Goal: Information Seeking & Learning: Check status

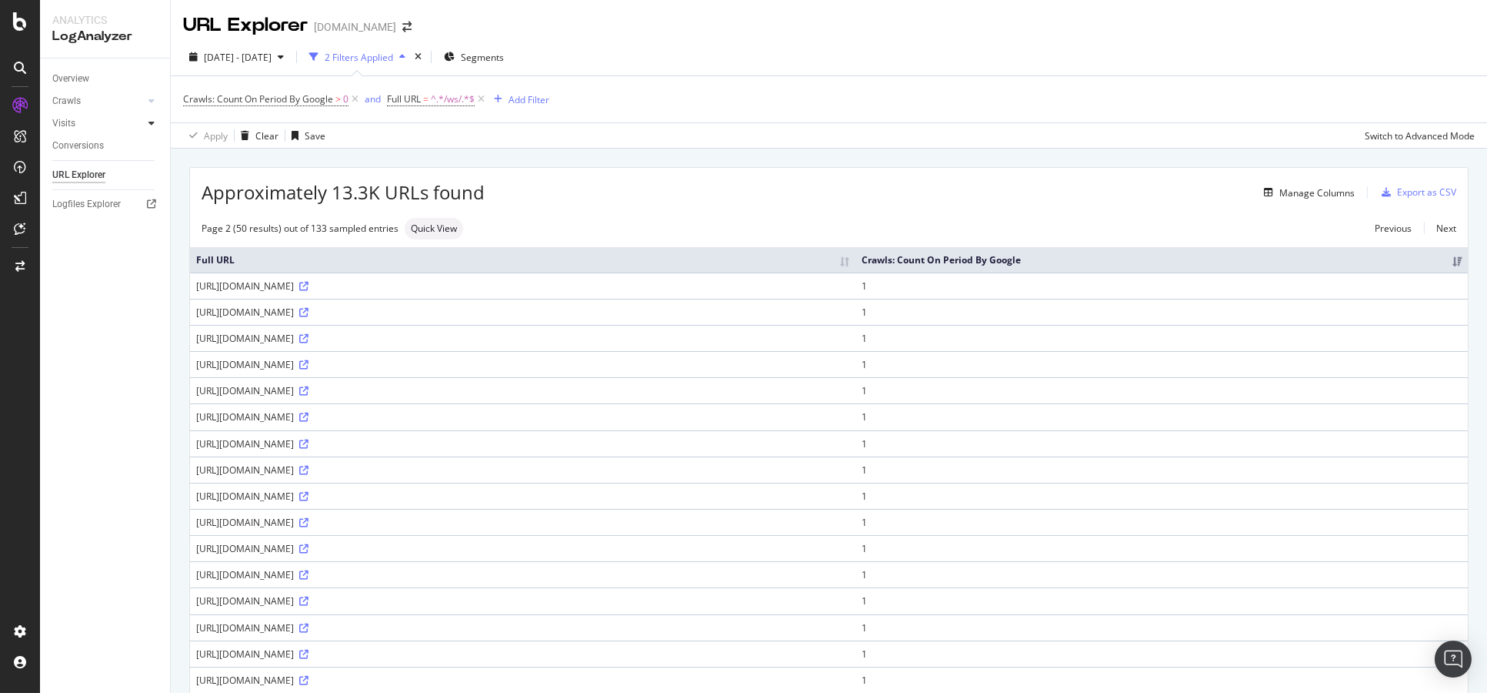
click at [149, 120] on icon at bounding box center [152, 122] width 6 height 9
click at [72, 93] on div "Crawls" at bounding box center [66, 101] width 28 height 16
